Goal: Information Seeking & Learning: Find specific fact

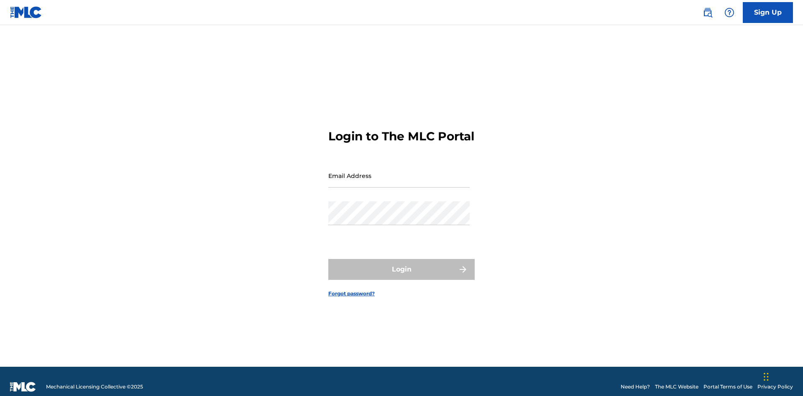
scroll to position [11, 0]
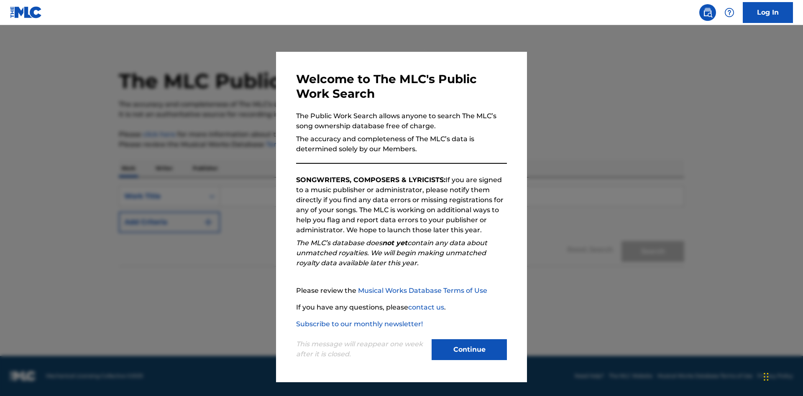
click at [469, 350] on button "Continue" at bounding box center [469, 350] width 75 height 21
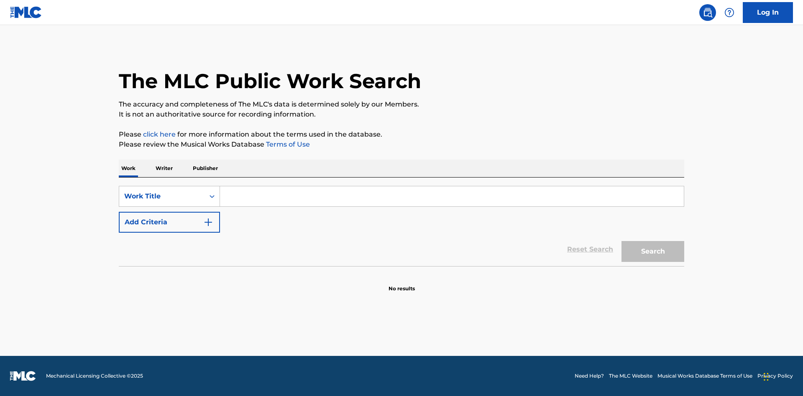
click at [205, 169] on p "Publisher" at bounding box center [205, 169] width 30 height 18
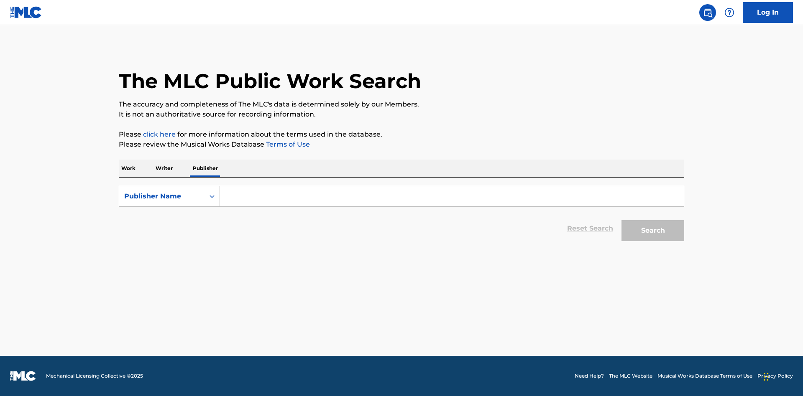
click at [452, 197] on input "Search Form" at bounding box center [452, 196] width 464 height 20
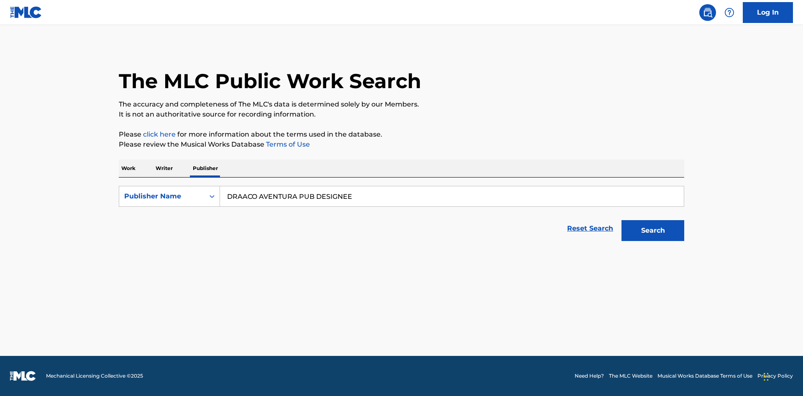
type input "DRAACO AVENTURA PUB DESIGNEE"
click at [653, 231] on button "Search" at bounding box center [652, 230] width 63 height 21
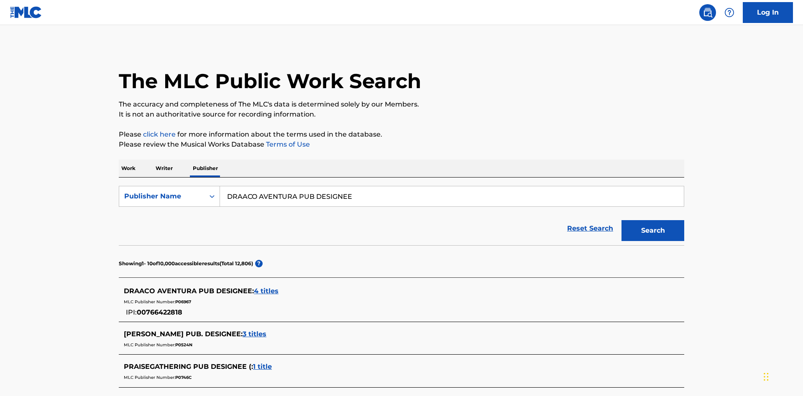
click at [266, 287] on span "4 titles" at bounding box center [266, 291] width 25 height 8
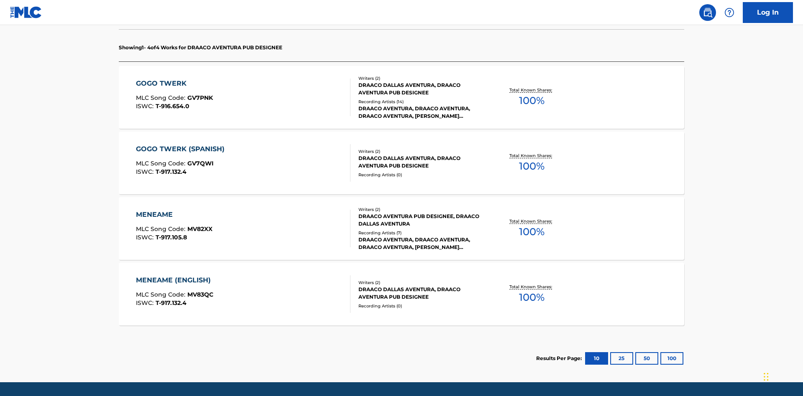
scroll to position [263, 0]
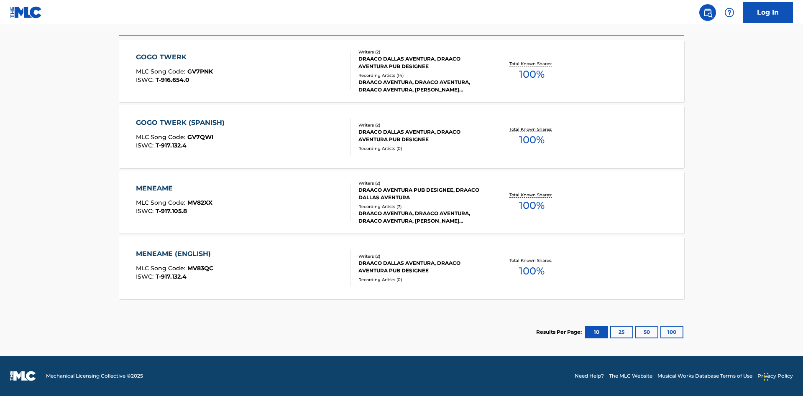
click at [660, 332] on button "100" at bounding box center [671, 332] width 23 height 13
click at [174, 189] on div "MENEAME" at bounding box center [174, 189] width 77 height 10
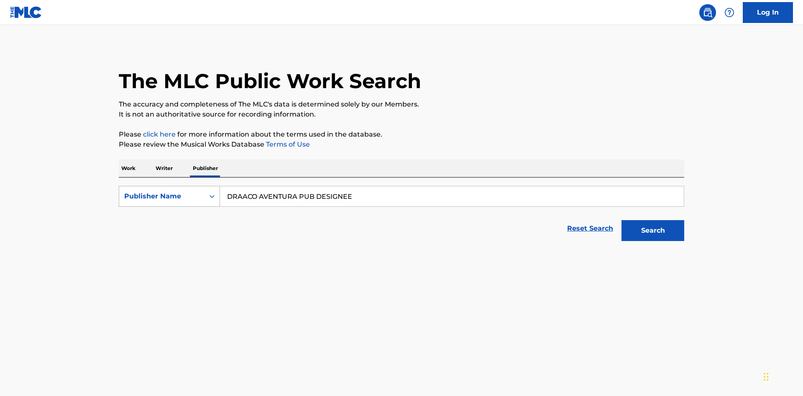
click at [162, 192] on div "Publisher Name" at bounding box center [161, 197] width 75 height 10
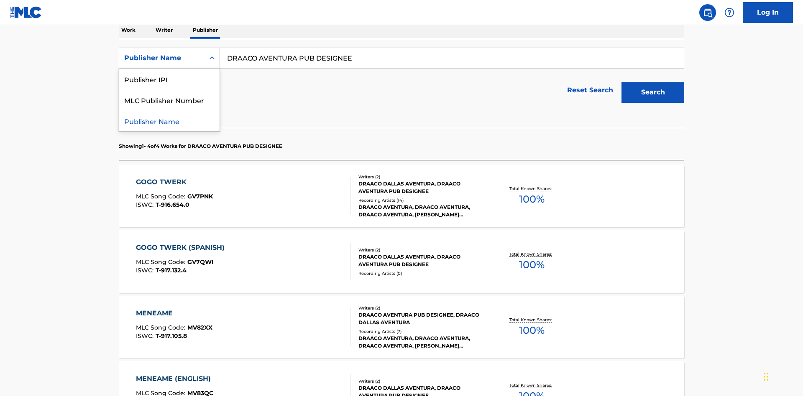
click at [169, 79] on div "Publisher IPI" at bounding box center [169, 79] width 100 height 21
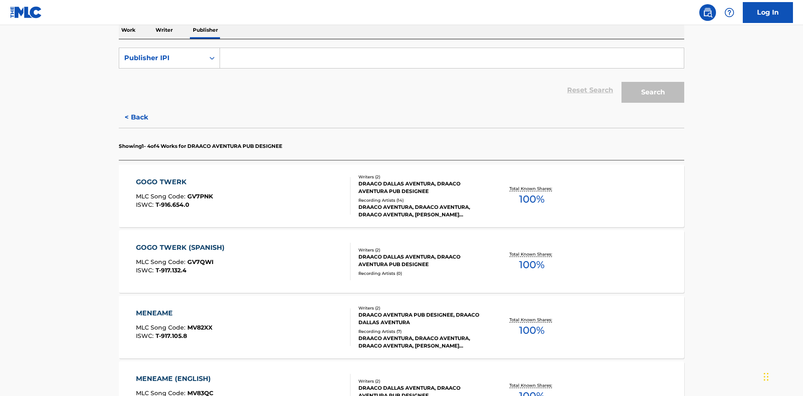
scroll to position [136, 0]
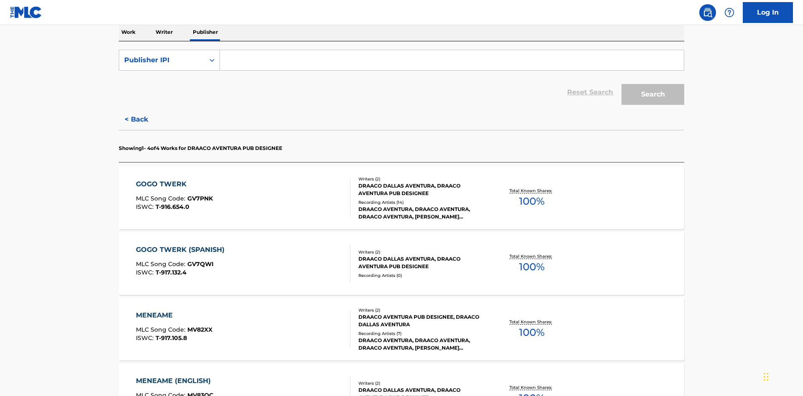
click at [452, 60] on input "Search Form" at bounding box center [452, 60] width 464 height 20
type input "00766422818"
click at [653, 84] on button "Search" at bounding box center [652, 94] width 63 height 21
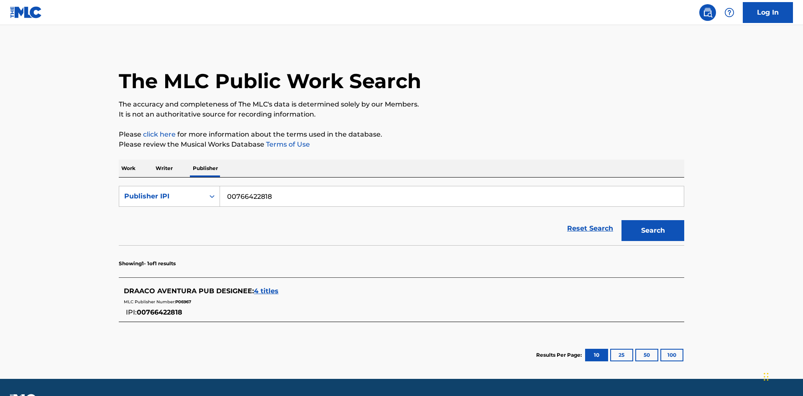
click at [266, 287] on span "4 titles" at bounding box center [266, 291] width 25 height 8
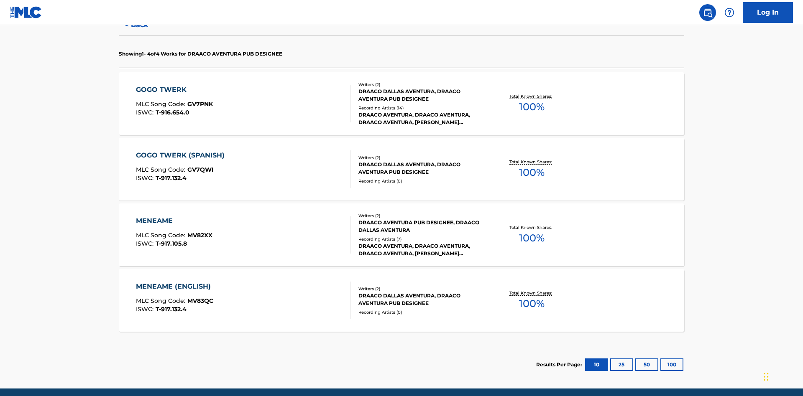
scroll to position [263, 0]
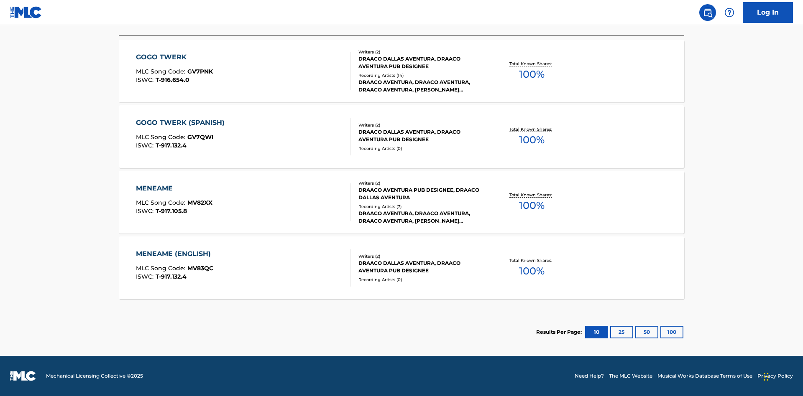
click at [174, 189] on div "MENEAME" at bounding box center [174, 189] width 77 height 10
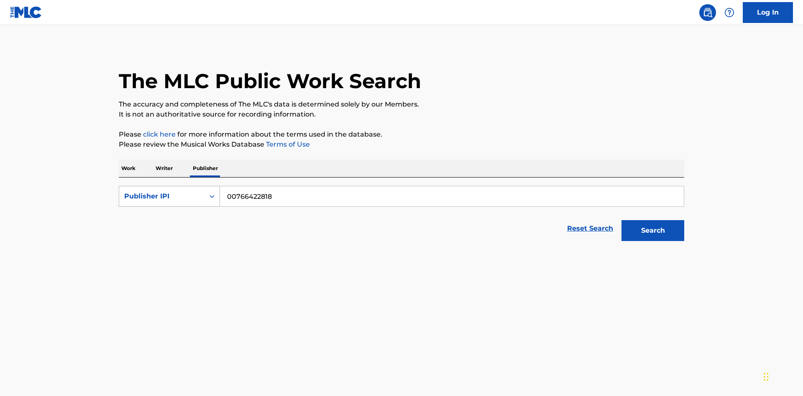
click at [162, 192] on div "Publisher IPI" at bounding box center [161, 197] width 75 height 10
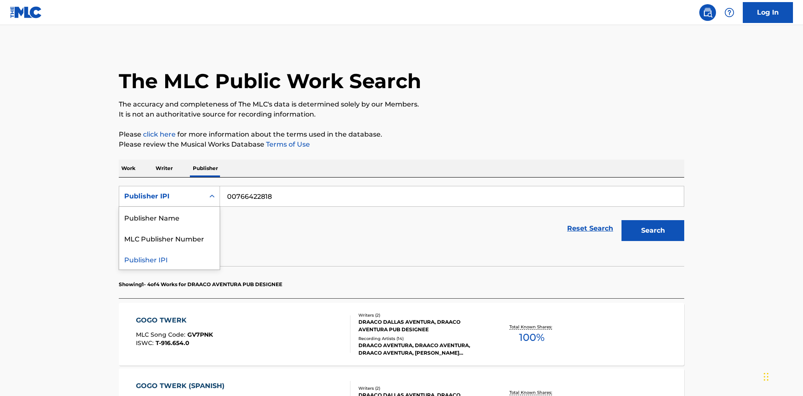
scroll to position [138, 0]
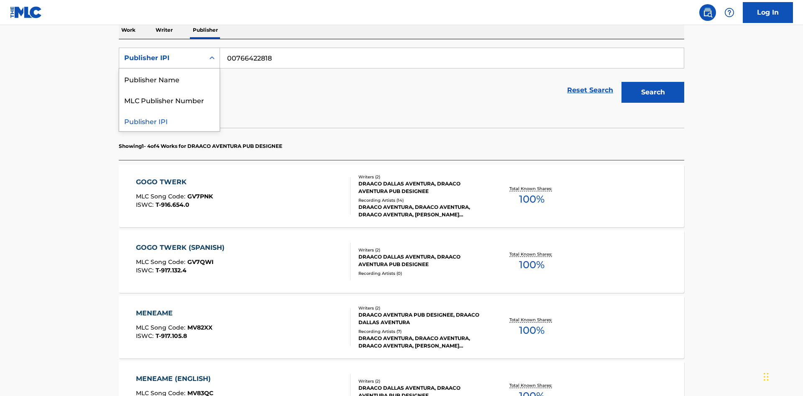
click at [169, 100] on div "MLC Publisher Number" at bounding box center [169, 99] width 100 height 21
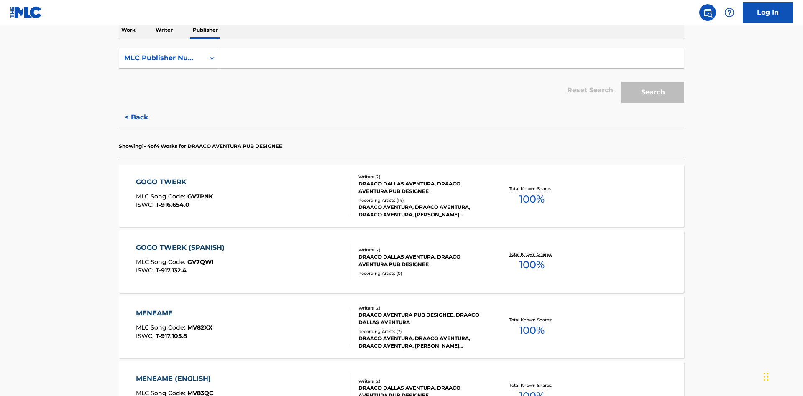
click at [452, 60] on input "Search Form" at bounding box center [452, 58] width 464 height 20
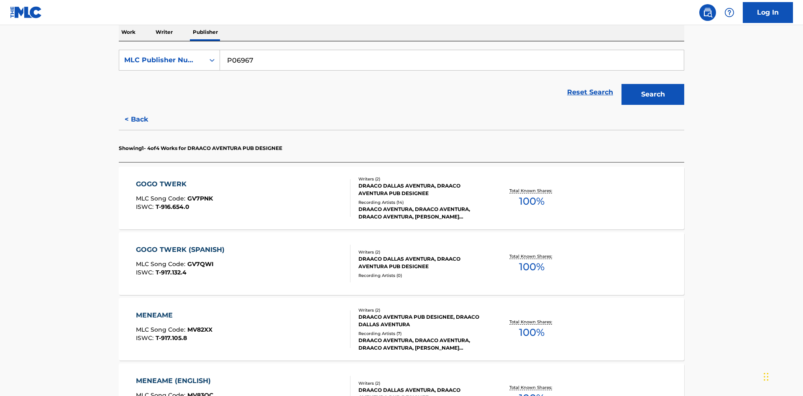
type input "P06967"
click at [653, 84] on button "Search" at bounding box center [652, 94] width 63 height 21
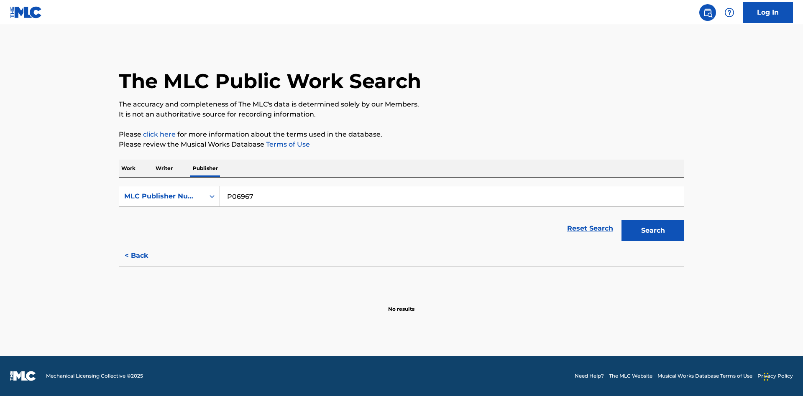
scroll to position [0, 0]
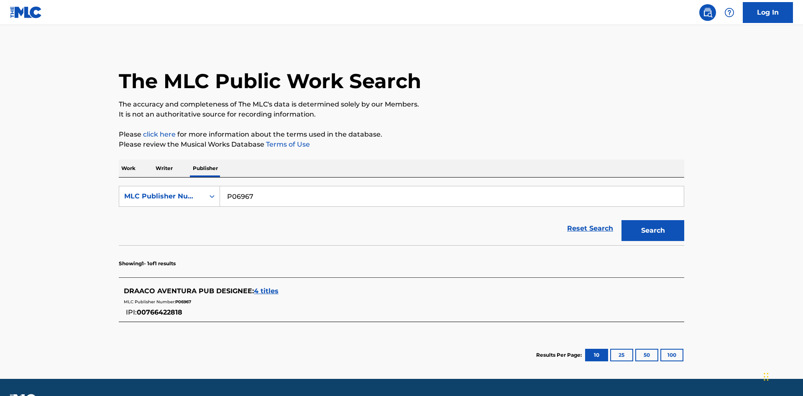
click at [266, 287] on span "4 titles" at bounding box center [266, 291] width 25 height 8
